Goal: Check status: Check status

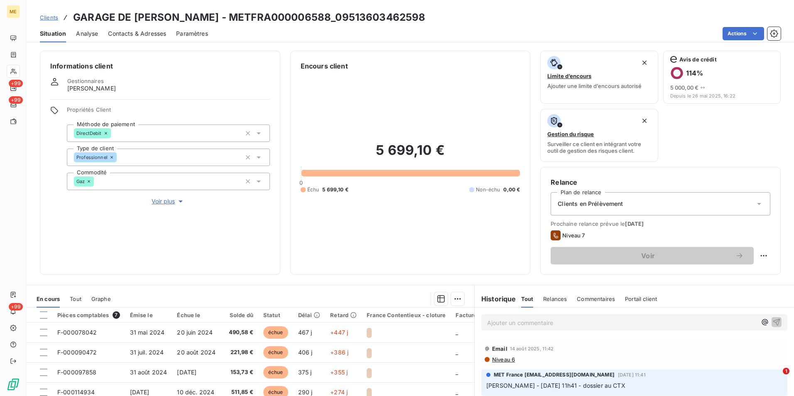
click at [47, 14] on span "Clients" at bounding box center [49, 17] width 18 height 7
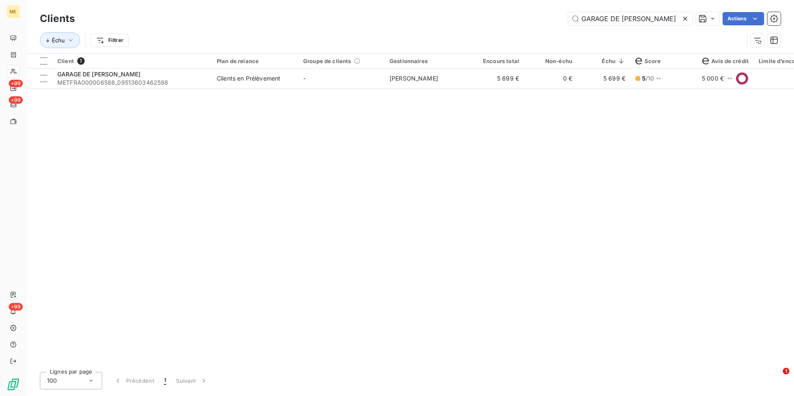
click at [687, 16] on icon at bounding box center [685, 19] width 8 height 8
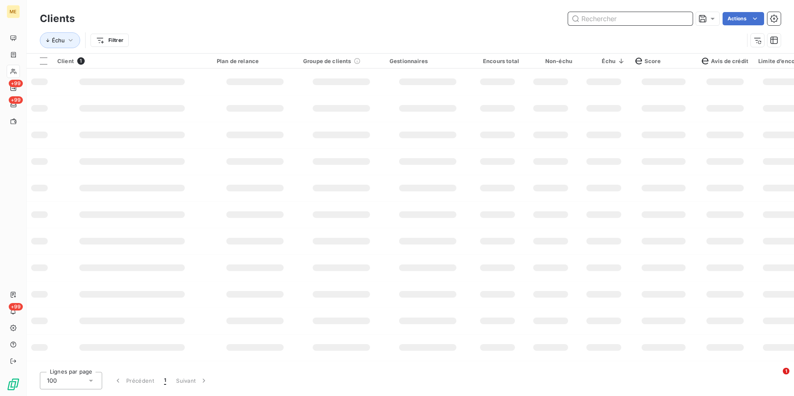
click at [686, 16] on input "text" at bounding box center [630, 18] width 125 height 13
paste input "METFRA000006552_16560636658101"
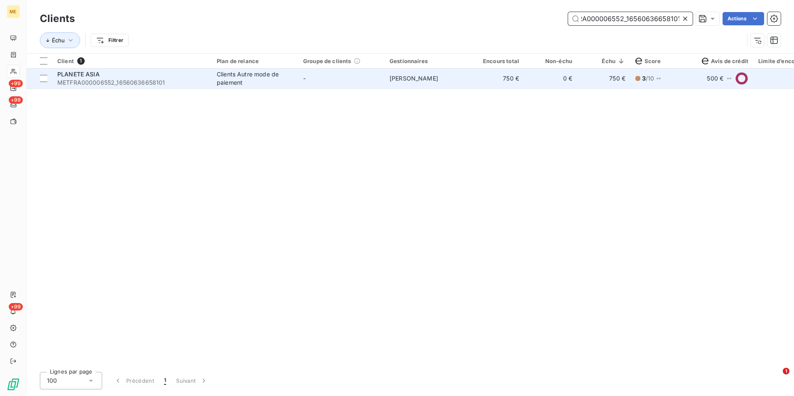
type input "METFRA000006552_16560636658101"
click at [436, 69] on td "[PERSON_NAME]" at bounding box center [428, 79] width 86 height 20
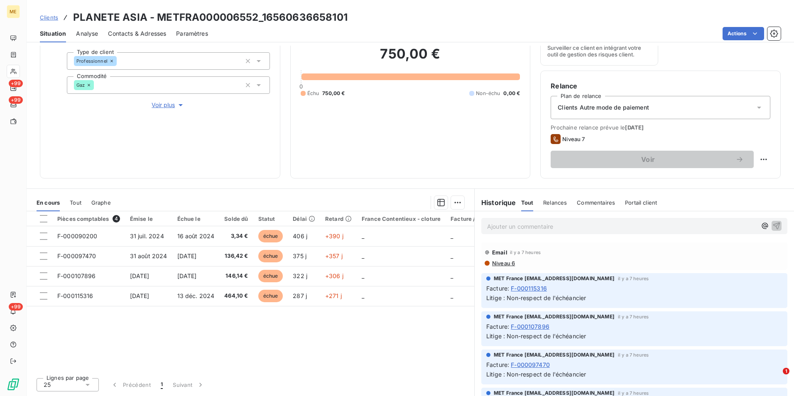
click at [45, 18] on span "Clients" at bounding box center [49, 17] width 18 height 7
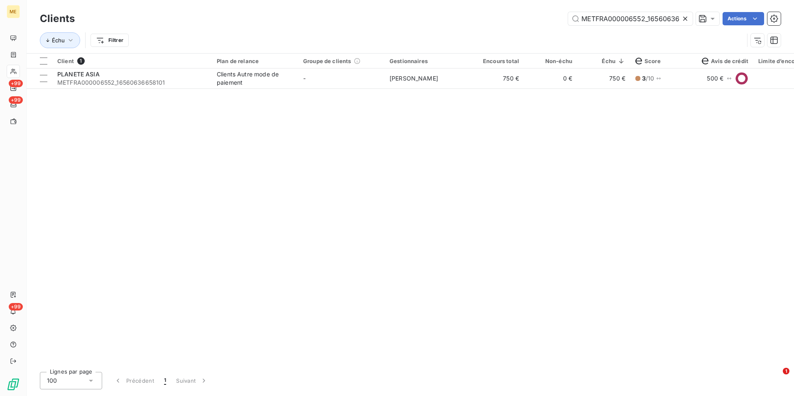
scroll to position [0, 22]
click at [682, 17] on icon at bounding box center [685, 19] width 8 height 8
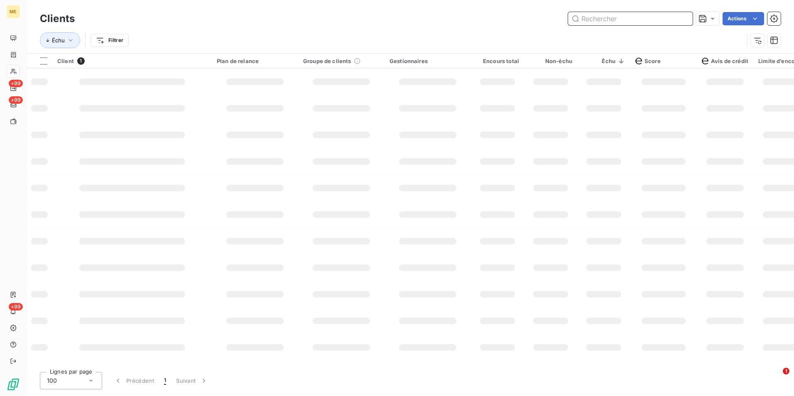
click at [682, 16] on input "text" at bounding box center [630, 18] width 125 height 13
paste input "METFRA000005973_23131982608727"
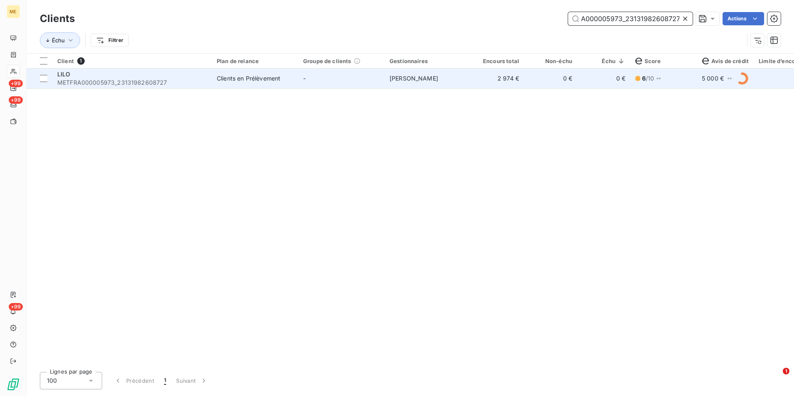
type input "METFRA000005973_23131982608727"
click at [383, 77] on td "-" at bounding box center [341, 79] width 86 height 20
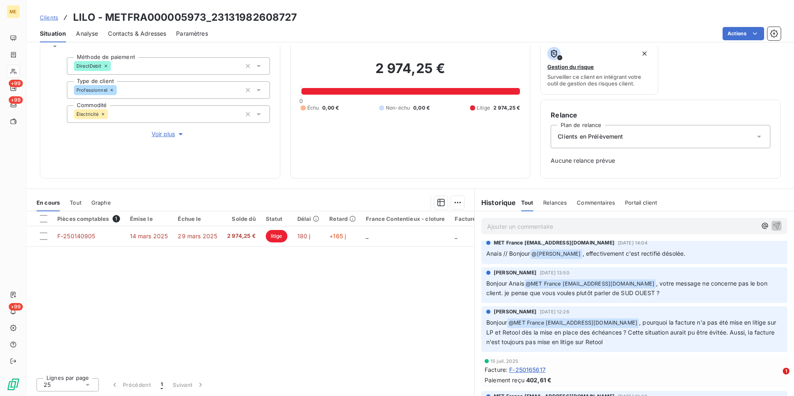
scroll to position [498, 0]
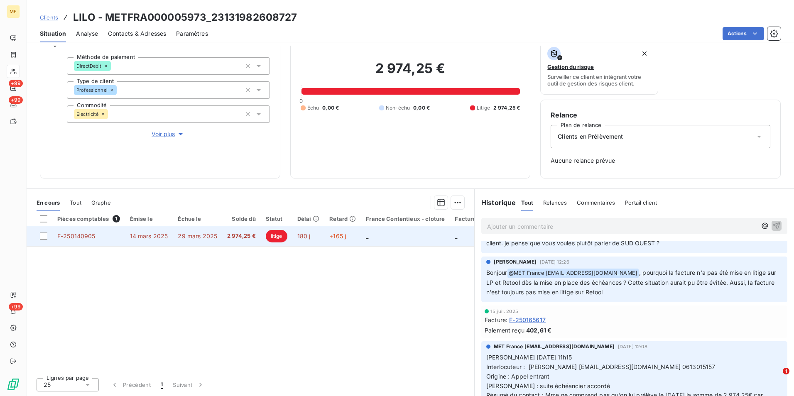
click at [204, 239] on span "29 mars 2025" at bounding box center [197, 236] width 39 height 7
